Goal: Communication & Community: Answer question/provide support

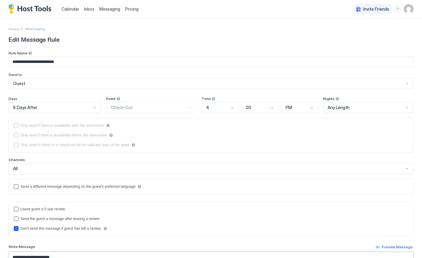
scroll to position [122, 0]
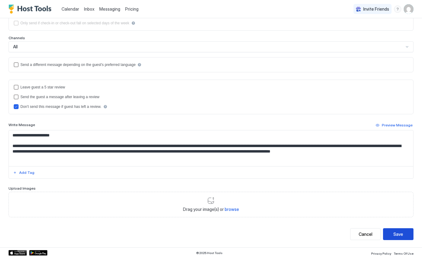
click at [395, 236] on div "Save" at bounding box center [398, 234] width 10 height 6
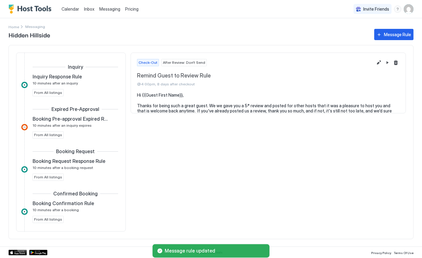
scroll to position [330, 0]
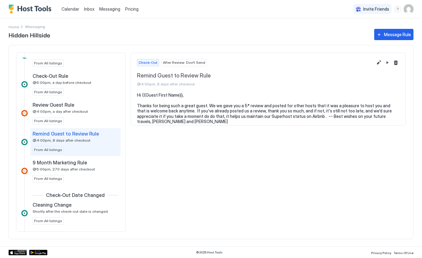
click at [107, 10] on span "Messaging" at bounding box center [109, 8] width 21 height 5
click at [88, 7] on span "Inbox" at bounding box center [89, 8] width 10 height 5
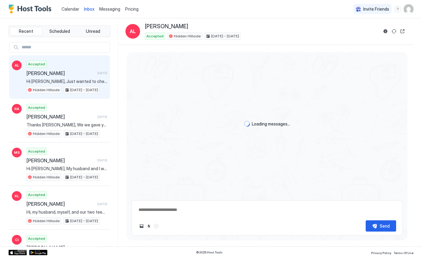
click at [62, 76] on div "Accepted [PERSON_NAME] L'Esperance [DATE] Hi [PERSON_NAME], Just wanted to chec…" at bounding box center [66, 77] width 81 height 33
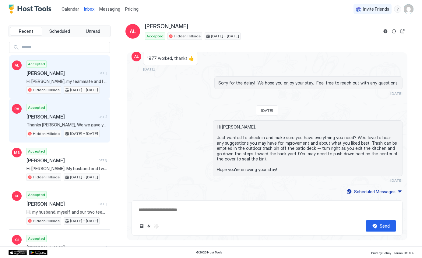
scroll to position [1, 0]
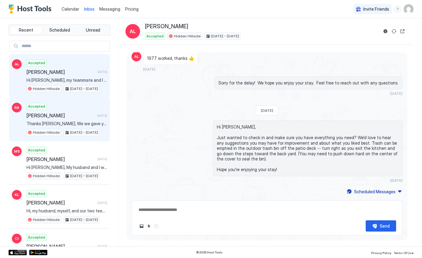
click at [79, 119] on div "Accepted [PERSON_NAME] [DATE] Thanks [PERSON_NAME], We we gave you a 5* review …" at bounding box center [66, 119] width 81 height 33
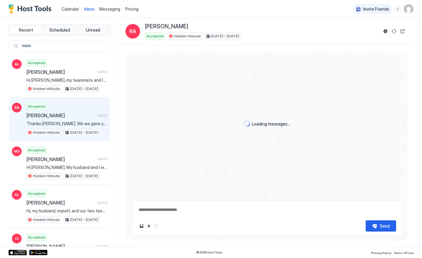
scroll to position [815, 0]
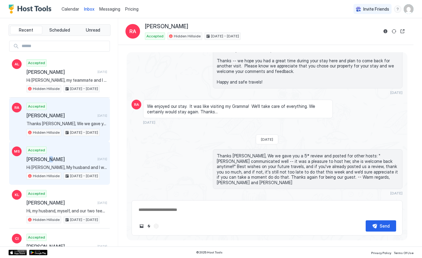
click at [50, 159] on span "[PERSON_NAME]" at bounding box center [60, 159] width 69 height 6
click at [53, 168] on span "Hi [PERSON_NAME], My husband and I will be traveling to Cable to watch our daug…" at bounding box center [66, 167] width 81 height 5
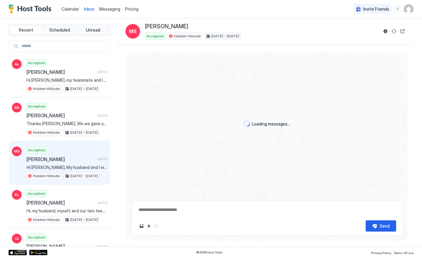
scroll to position [80, 0]
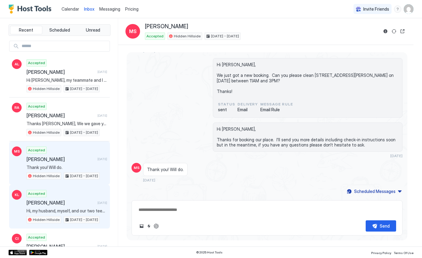
click at [53, 204] on span "[PERSON_NAME]" at bounding box center [60, 203] width 69 height 6
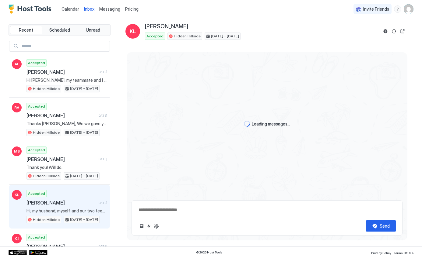
scroll to position [635, 0]
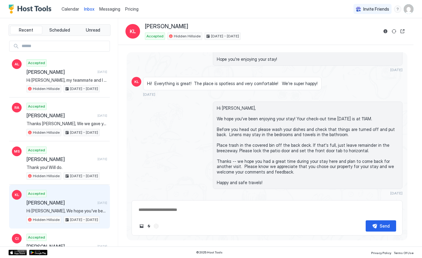
click at [112, 10] on span "Messaging" at bounding box center [109, 8] width 21 height 5
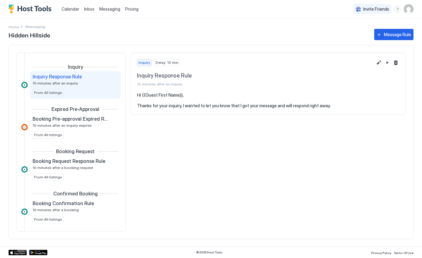
click at [91, 9] on span "Inbox" at bounding box center [89, 8] width 10 height 5
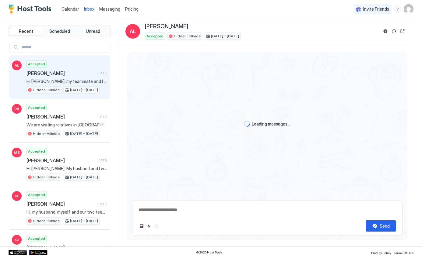
scroll to position [873, 0]
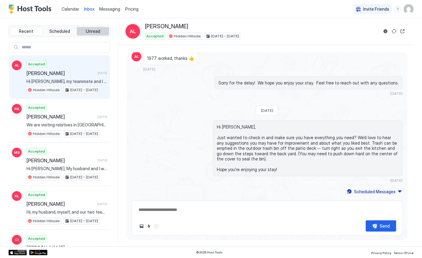
click at [88, 30] on span "Unread" at bounding box center [93, 31] width 14 height 5
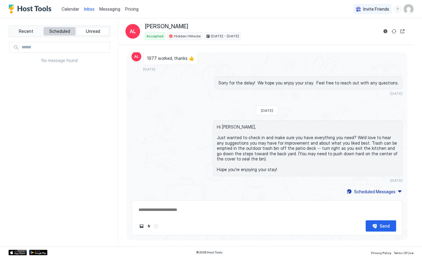
click at [63, 31] on span "Scheduled" at bounding box center [59, 31] width 21 height 5
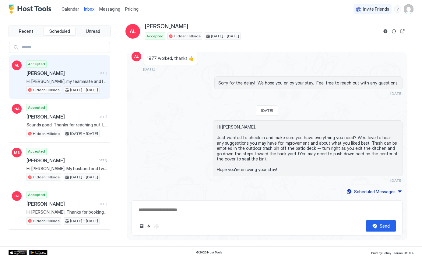
click at [65, 77] on div "Accepted [PERSON_NAME] [DATE] Hi [PERSON_NAME], my teammate and I are coming to…" at bounding box center [66, 77] width 81 height 33
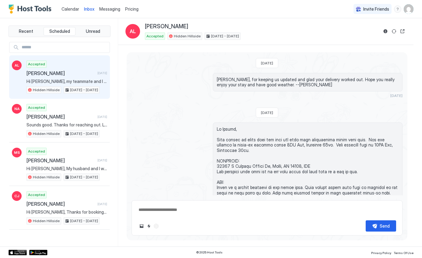
scroll to position [852, 0]
